Goal: Transaction & Acquisition: Purchase product/service

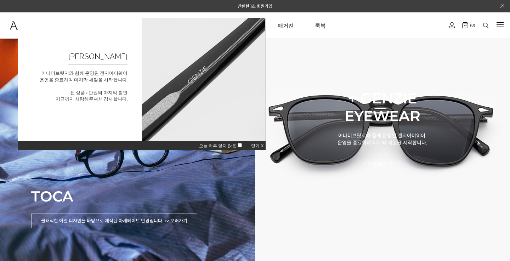
click at [487, 23] on img at bounding box center [485, 25] width 5 height 5
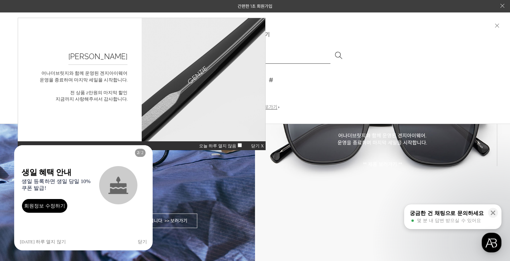
click at [259, 146] on span "닫기 X" at bounding box center [257, 146] width 13 height 5
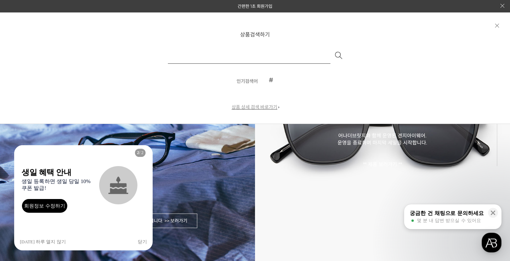
click at [255, 61] on input "text" at bounding box center [249, 55] width 163 height 17
type input "*"
type input "*******"
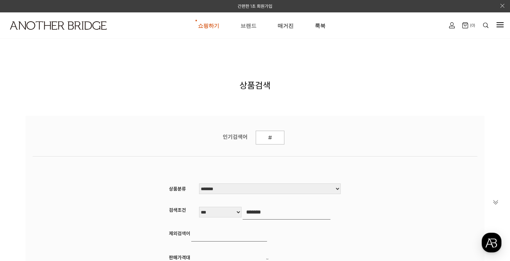
click at [252, 26] on link "브랜드" at bounding box center [249, 26] width 16 height 26
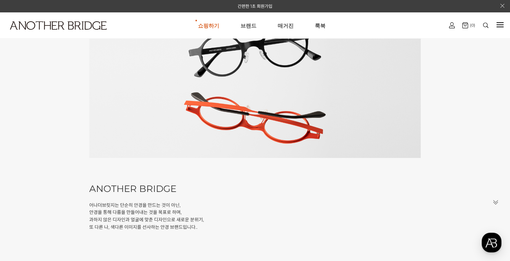
scroll to position [322, 0]
